Goal: Information Seeking & Learning: Check status

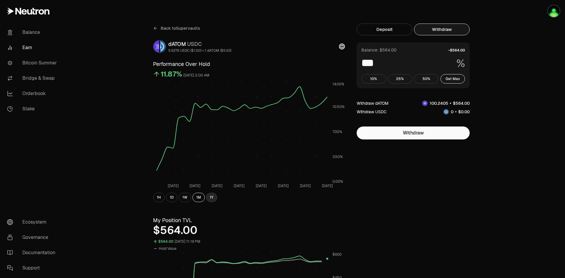
click at [215, 199] on button "1Y" at bounding box center [211, 197] width 11 height 9
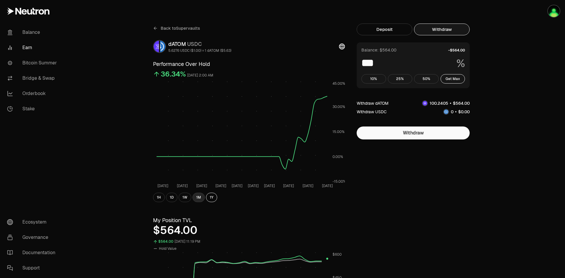
click at [197, 198] on button "1M" at bounding box center [199, 197] width 12 height 9
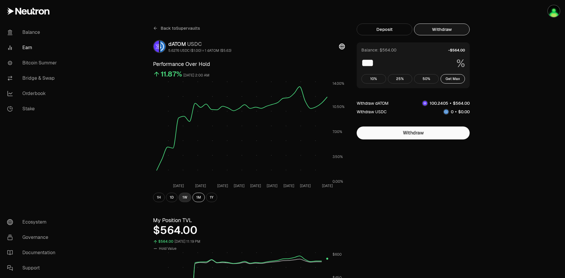
click at [185, 199] on button "1W" at bounding box center [185, 197] width 13 height 9
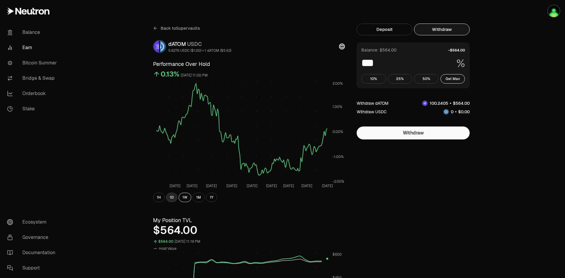
click at [170, 198] on button "1D" at bounding box center [171, 197] width 11 height 9
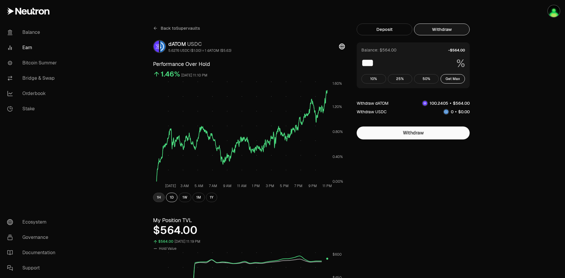
click at [157, 200] on button "1H" at bounding box center [159, 197] width 12 height 9
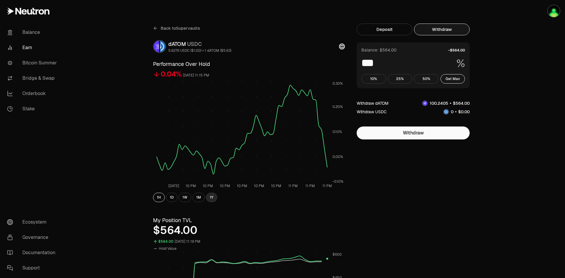
click at [210, 199] on button "1Y" at bounding box center [211, 197] width 11 height 9
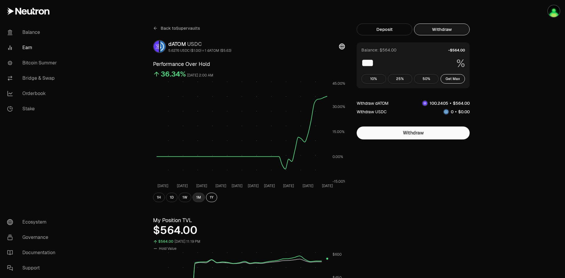
click at [200, 196] on button "1M" at bounding box center [199, 197] width 12 height 9
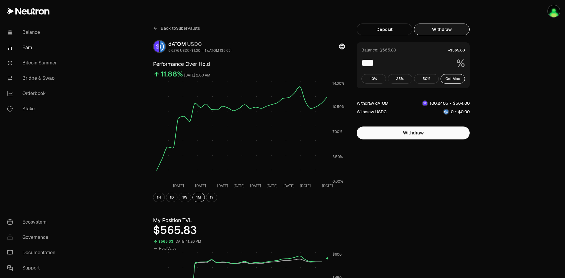
click at [487, 137] on div "Back to Supervaults dATOM USDC 5.6276 USDC ($1.00) = 1 dATOM ($5.63) Performanc…" at bounding box center [315, 279] width 353 height 558
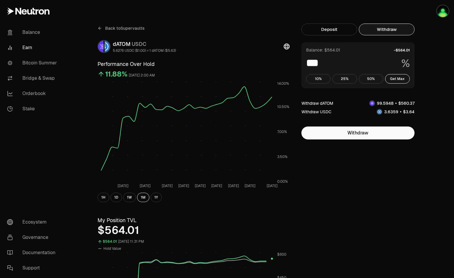
click at [390, 189] on div "Back to Supervaults dATOM USDC 5.6276 USDC ($1.00) = 1 dATOM ($5.63) Performanc…" at bounding box center [259, 279] width 339 height 511
